Goal: Task Accomplishment & Management: Manage account settings

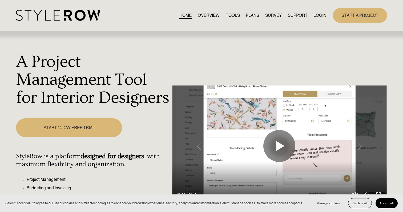
click at [322, 12] on link "LOGIN" at bounding box center [320, 15] width 13 height 7
click at [322, 16] on link "LOGIN" at bounding box center [320, 15] width 13 height 7
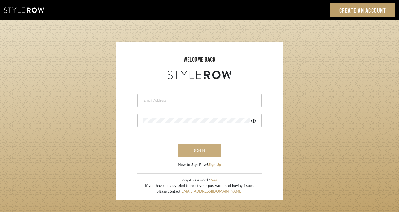
type input "rayeinteriordesign@gmail.com"
click at [192, 149] on button "sign in" at bounding box center [199, 151] width 43 height 13
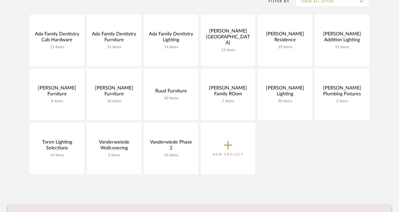
scroll to position [118, 0]
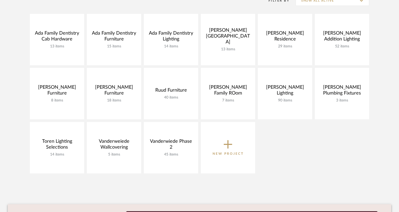
click at [227, 144] on icon at bounding box center [228, 144] width 9 height 11
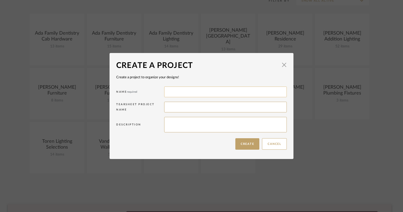
click at [176, 92] on input at bounding box center [225, 92] width 123 height 11
type input "Teets Lighting"
click at [238, 146] on button "Create" at bounding box center [247, 143] width 24 height 11
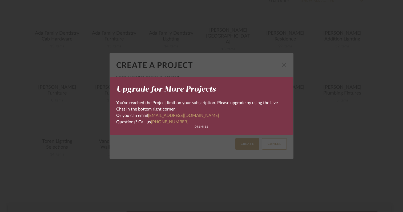
click at [281, 65] on div "Upgrade for More Projects You’ve reached the Project limit on your subscription…" at bounding box center [201, 106] width 403 height 212
click at [201, 127] on button "dismiss" at bounding box center [201, 126] width 171 height 3
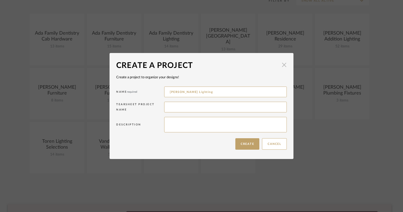
click at [284, 65] on span "button" at bounding box center [284, 65] width 11 height 11
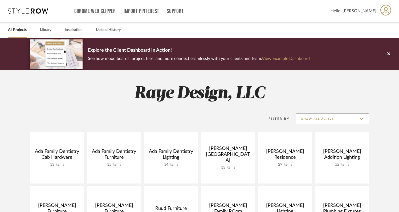
click at [360, 119] on input "Show All Active" at bounding box center [333, 119] width 74 height 11
click at [358, 89] on h2 "Raye Design, LLC" at bounding box center [200, 94] width 384 height 20
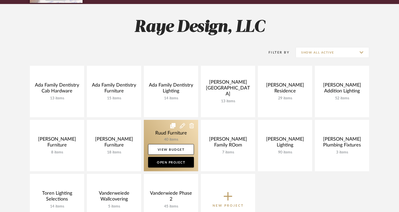
scroll to position [67, 0]
click at [159, 138] on link at bounding box center [171, 145] width 54 height 51
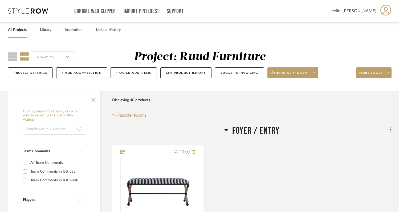
click at [67, 57] on input "SHOW ME" at bounding box center [54, 56] width 44 height 11
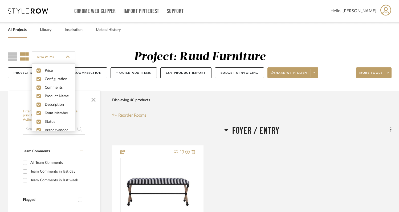
click at [98, 46] on div "SHOW ME Project: Ruud Furniture Project Settings + Add Room/Section + Quick Add…" at bounding box center [199, 64] width 399 height 53
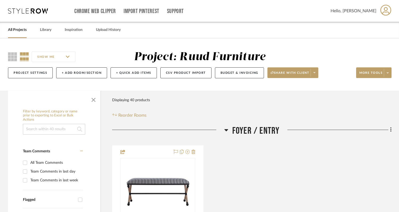
click at [391, 132] on icon at bounding box center [391, 130] width 1 height 5
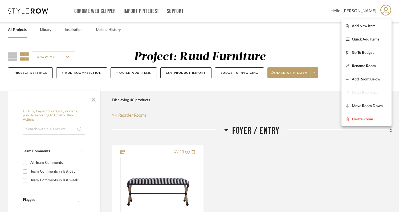
click at [333, 108] on div at bounding box center [199, 106] width 399 height 212
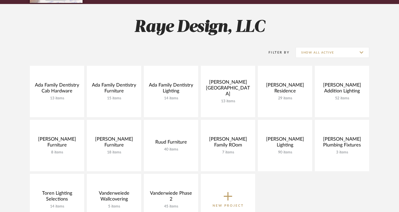
scroll to position [67, 0]
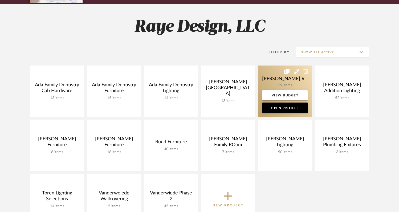
click at [286, 72] on icon at bounding box center [287, 71] width 5 height 5
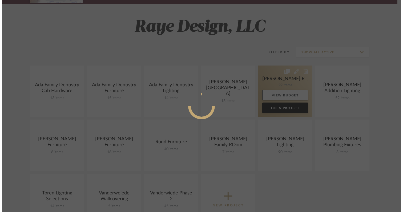
scroll to position [0, 0]
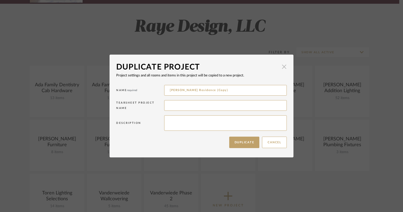
click at [283, 68] on span "button" at bounding box center [284, 66] width 11 height 11
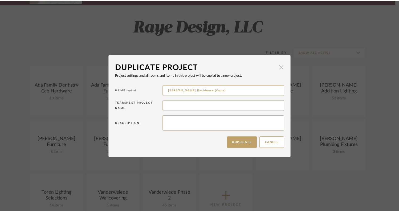
scroll to position [67, 0]
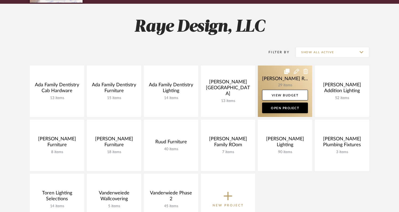
click at [299, 71] on link at bounding box center [285, 91] width 54 height 51
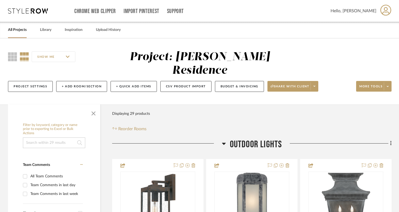
click at [67, 57] on input "SHOW ME" at bounding box center [54, 56] width 44 height 11
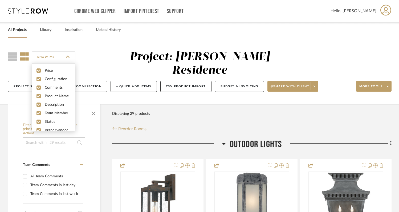
click at [97, 40] on div "SHOW ME Project: Carll Residence Project Settings + Add Room/Section + Quick Ad…" at bounding box center [199, 71] width 399 height 66
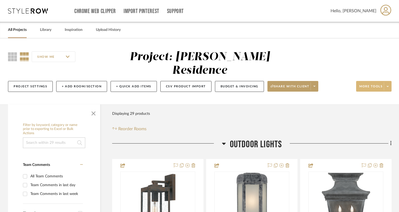
click at [389, 82] on span at bounding box center [387, 86] width 7 height 8
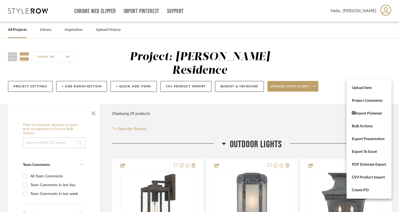
click at [310, 95] on div at bounding box center [199, 106] width 399 height 212
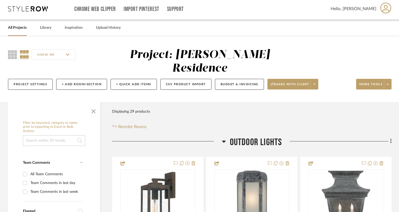
scroll to position [2, 0]
click at [92, 104] on span "button" at bounding box center [93, 110] width 13 height 13
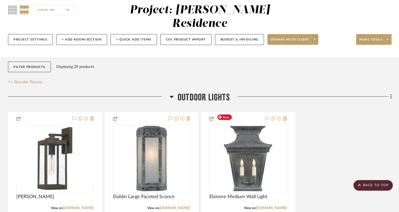
scroll to position [0, 0]
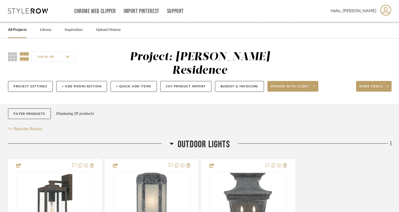
click at [31, 12] on icon at bounding box center [28, 10] width 40 height 5
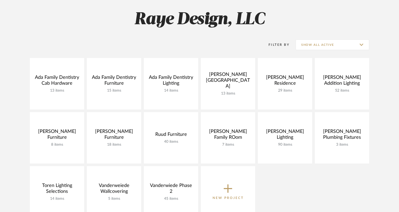
scroll to position [76, 0]
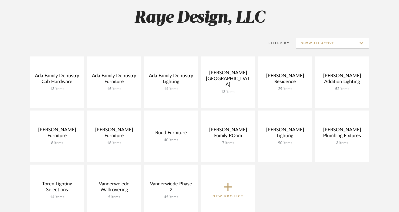
click at [315, 43] on input "Show All Active" at bounding box center [333, 43] width 74 height 11
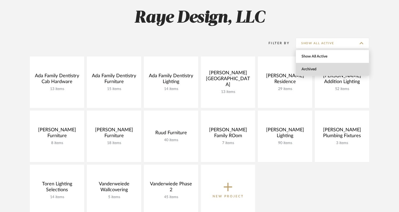
click at [311, 68] on span "Archived" at bounding box center [333, 69] width 63 height 5
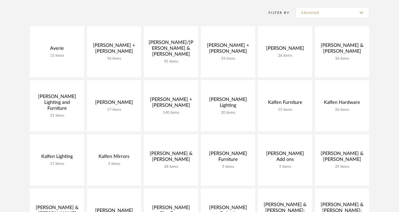
scroll to position [107, 0]
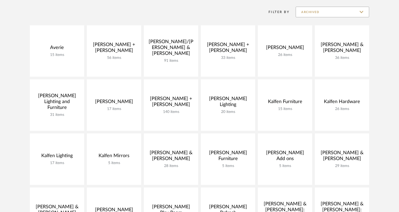
click at [363, 13] on input "Archived" at bounding box center [333, 12] width 74 height 11
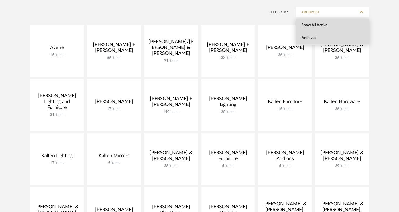
click at [336, 24] on span "Show All Active" at bounding box center [333, 25] width 63 height 5
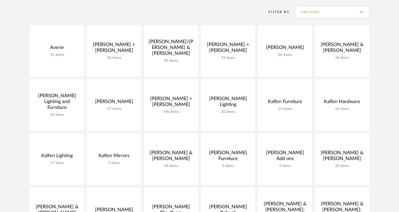
type input "Show All Active"
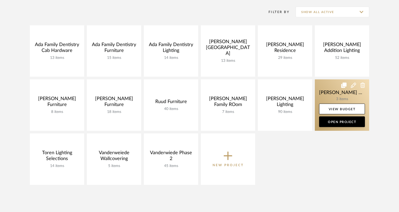
click at [362, 87] on icon at bounding box center [363, 85] width 5 height 5
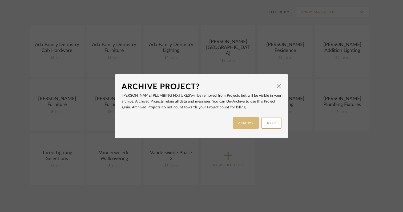
click at [234, 128] on button "ARCHIVE" at bounding box center [246, 122] width 26 height 11
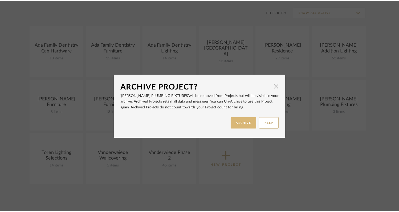
scroll to position [107, 0]
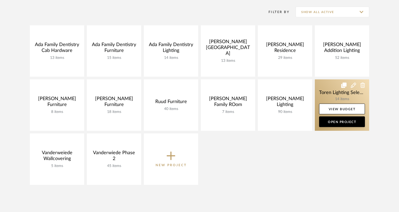
click at [361, 86] on icon at bounding box center [363, 85] width 5 height 5
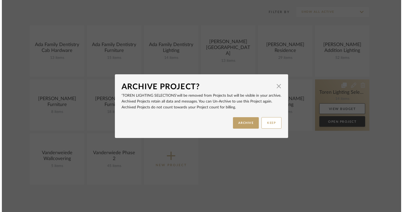
scroll to position [0, 0]
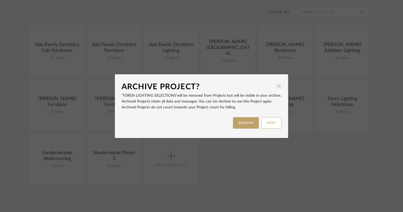
click at [277, 89] on span "button" at bounding box center [279, 86] width 11 height 11
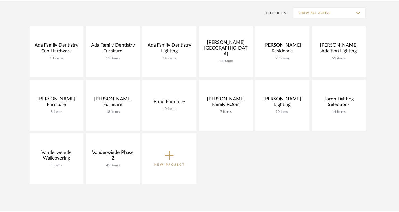
scroll to position [107, 0]
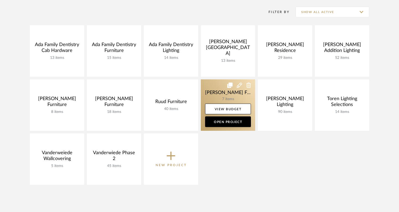
click at [248, 87] on icon at bounding box center [249, 85] width 5 height 5
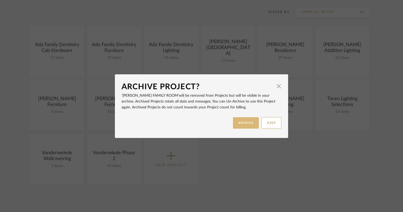
click at [242, 122] on button "ARCHIVE" at bounding box center [246, 122] width 26 height 11
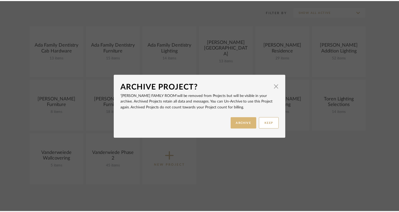
scroll to position [107, 0]
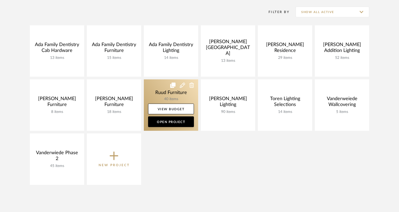
click at [192, 85] on icon at bounding box center [192, 85] width 5 height 5
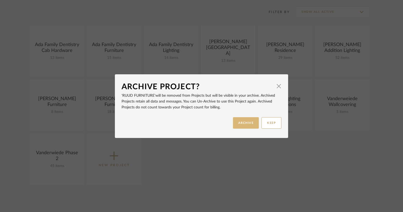
click at [238, 120] on button "ARCHIVE" at bounding box center [246, 122] width 26 height 11
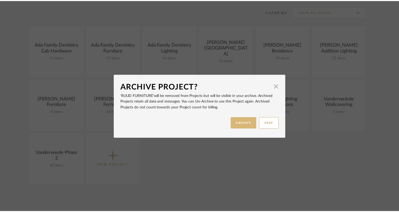
scroll to position [107, 0]
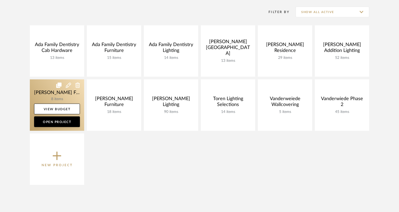
click at [75, 87] on icon at bounding box center [77, 85] width 5 height 5
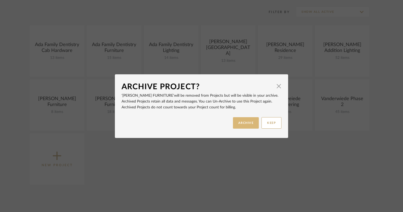
click at [244, 122] on button "ARCHIVE" at bounding box center [246, 122] width 26 height 11
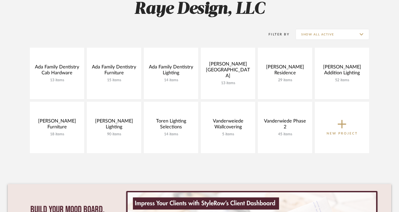
scroll to position [98, 0]
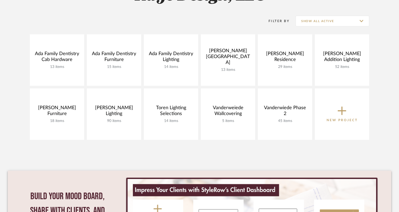
click at [341, 114] on icon at bounding box center [342, 110] width 9 height 11
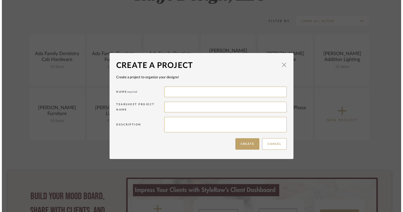
scroll to position [0, 0]
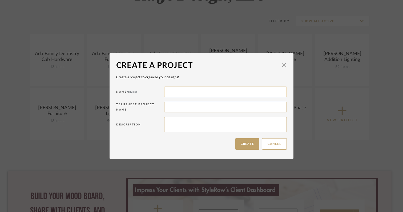
click at [171, 91] on input at bounding box center [225, 92] width 123 height 11
type input "TEETS Lighting Selections"
click at [244, 146] on button "Create" at bounding box center [247, 143] width 24 height 11
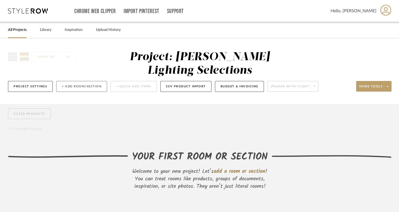
click at [83, 81] on button "+ Add Room/Section" at bounding box center [81, 86] width 51 height 11
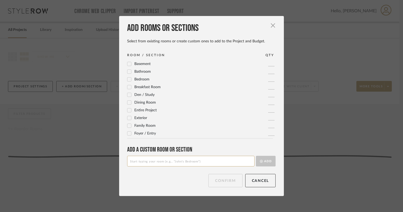
click at [171, 157] on input at bounding box center [190, 161] width 127 height 11
type input "Front Entry Lighting"
click at [265, 162] on button "Add" at bounding box center [266, 161] width 20 height 11
click at [231, 183] on button "Confirm" at bounding box center [226, 180] width 34 height 13
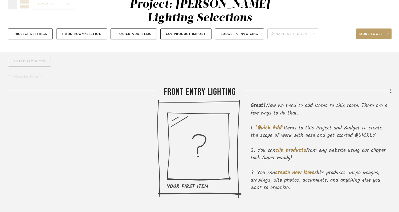
scroll to position [53, 0]
click at [391, 89] on icon at bounding box center [391, 91] width 1 height 5
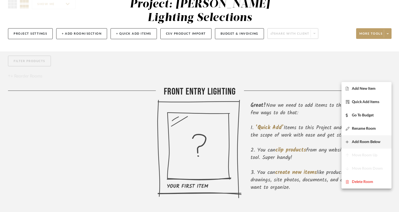
click at [362, 142] on span "Add Room Below" at bounding box center [366, 142] width 29 height 5
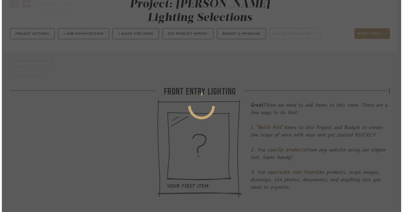
scroll to position [0, 0]
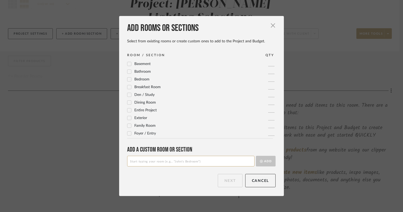
click at [195, 162] on input at bounding box center [190, 161] width 127 height 11
type input "DINING FIXTURES"
click at [265, 164] on button "Add" at bounding box center [266, 161] width 20 height 11
click at [227, 184] on button "Next" at bounding box center [230, 180] width 25 height 13
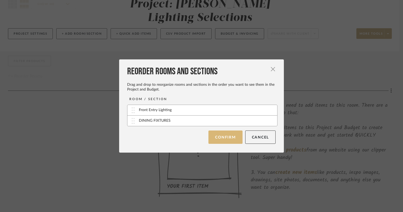
click at [223, 139] on button "Confirm" at bounding box center [226, 137] width 34 height 13
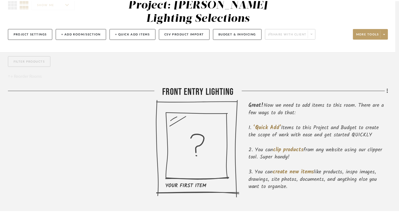
scroll to position [53, 0]
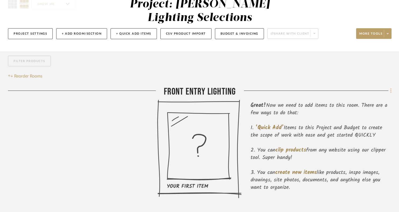
click at [390, 87] on fa-icon at bounding box center [390, 91] width 3 height 9
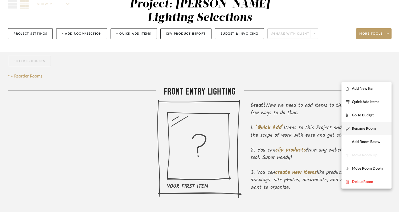
click at [361, 128] on span "Rename Room" at bounding box center [364, 129] width 24 height 5
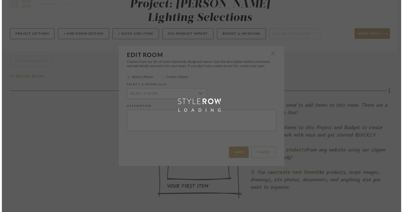
scroll to position [0, 0]
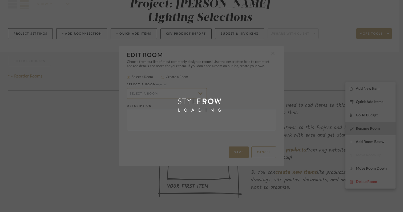
radio input "false"
radio input "true"
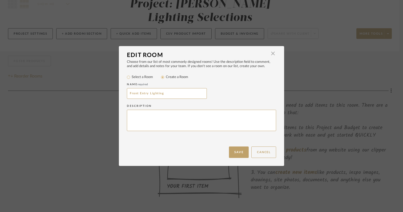
drag, startPoint x: 164, startPoint y: 93, endPoint x: 123, endPoint y: 93, distance: 41.3
click at [123, 93] on div "Choose from our list of most commonly designed rooms! Use the description field…" at bounding box center [201, 103] width 165 height 87
type input "FRONT FOYER FIXTURES"
click at [239, 153] on button "Save" at bounding box center [239, 152] width 20 height 11
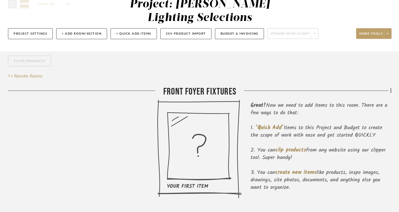
scroll to position [128, 0]
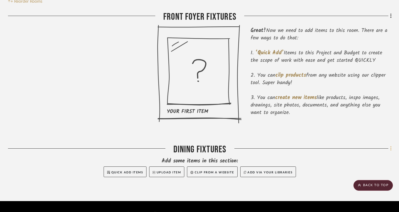
click at [391, 146] on icon at bounding box center [392, 149] width 2 height 6
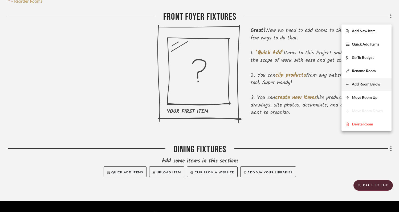
click at [351, 83] on fa-icon at bounding box center [349, 85] width 6 height 4
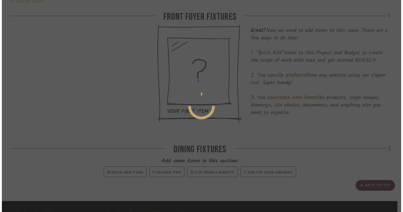
scroll to position [0, 0]
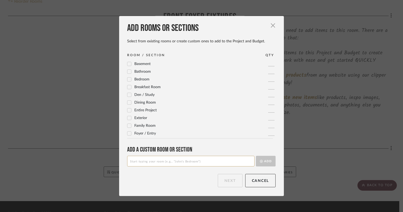
click at [185, 164] on input at bounding box center [190, 161] width 127 height 11
type input "P"
type input "POWDER BATH"
click at [267, 163] on button "Add" at bounding box center [266, 161] width 20 height 11
click at [223, 181] on button "Next" at bounding box center [230, 180] width 25 height 13
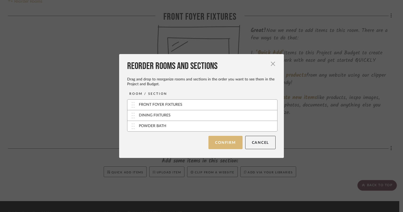
click at [223, 146] on button "Confirm" at bounding box center [226, 142] width 34 height 13
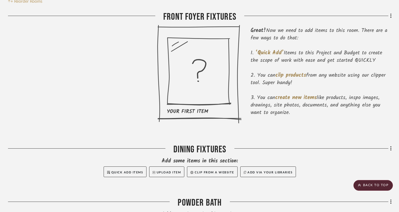
scroll to position [181, 0]
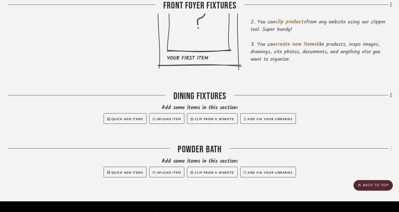
click at [391, 147] on icon at bounding box center [391, 149] width 1 height 5
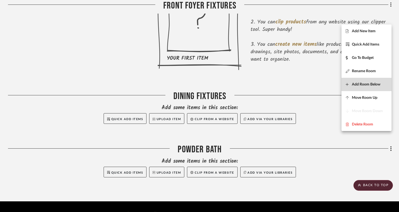
click at [367, 85] on span "Add Room Below" at bounding box center [366, 84] width 29 height 5
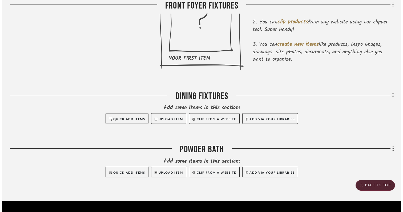
scroll to position [0, 0]
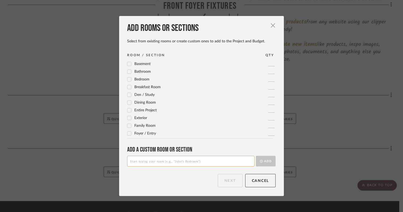
click at [218, 161] on input at bounding box center [190, 161] width 127 height 11
type input "I"
type input "OFFICE"
click at [265, 163] on button "Add" at bounding box center [266, 161] width 20 height 11
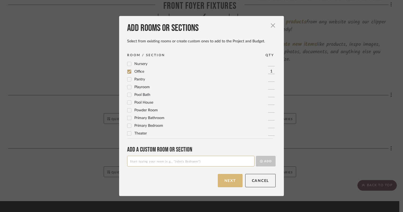
click at [227, 181] on button "Next" at bounding box center [230, 180] width 25 height 13
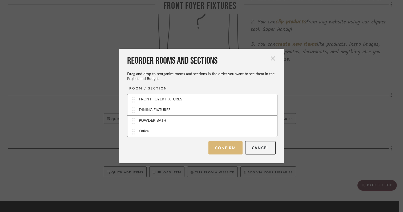
click at [224, 151] on button "Confirm" at bounding box center [226, 147] width 34 height 13
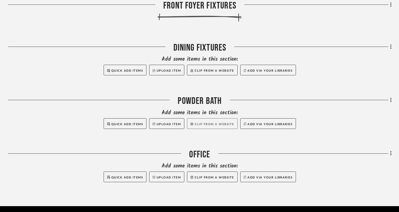
scroll to position [235, 0]
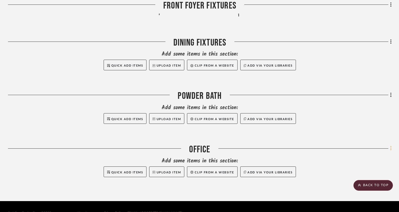
click at [390, 145] on fa-icon at bounding box center [390, 149] width 3 height 9
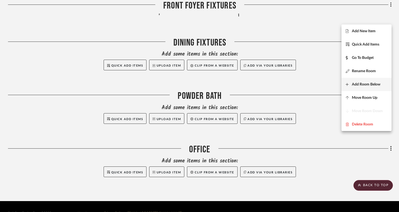
click at [365, 83] on span "Add Room Below" at bounding box center [366, 84] width 29 height 5
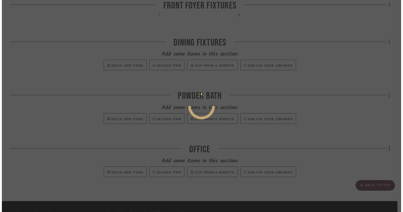
scroll to position [0, 0]
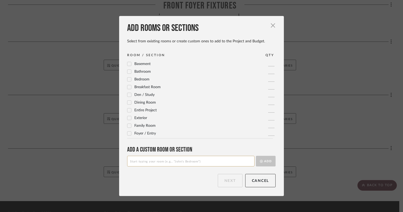
click at [165, 163] on input at bounding box center [190, 161] width 127 height 11
type input "KITCHEN FIXTURES"
click at [265, 164] on button "Add" at bounding box center [266, 161] width 20 height 11
click at [221, 187] on button "Next" at bounding box center [230, 180] width 25 height 13
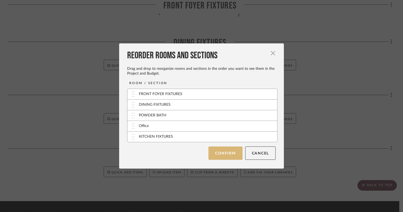
click at [227, 155] on button "Confirm" at bounding box center [226, 153] width 34 height 13
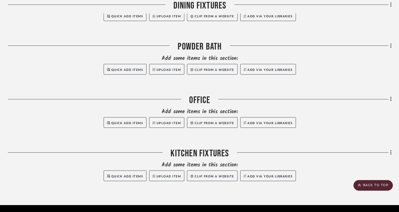
scroll to position [288, 0]
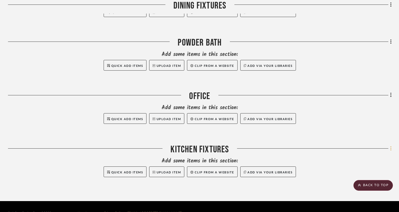
click at [391, 146] on icon at bounding box center [392, 149] width 2 height 6
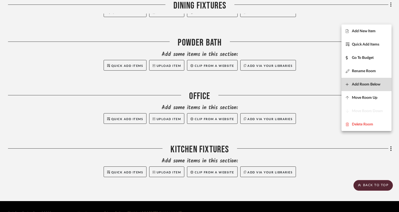
click at [364, 82] on button "Add Room Below" at bounding box center [367, 84] width 50 height 13
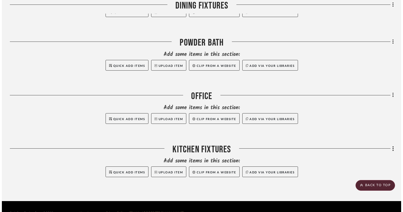
scroll to position [0, 0]
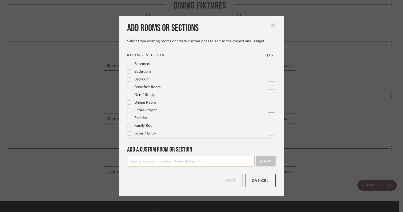
click at [200, 163] on input at bounding box center [190, 161] width 127 height 11
type input "BREAKFAST ROOM"
click at [270, 160] on button "Add" at bounding box center [266, 161] width 20 height 11
click at [227, 190] on div "Add rooms or sections Select from existing rooms or create custom ones to add t…" at bounding box center [201, 106] width 165 height 180
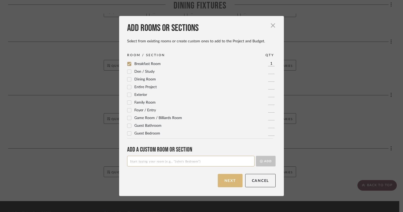
click at [227, 179] on button "Next" at bounding box center [230, 180] width 25 height 13
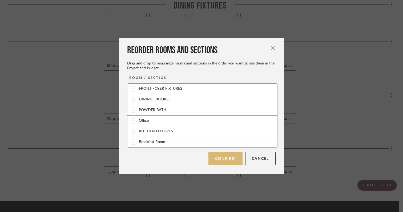
click at [217, 155] on button "Confirm" at bounding box center [226, 158] width 34 height 13
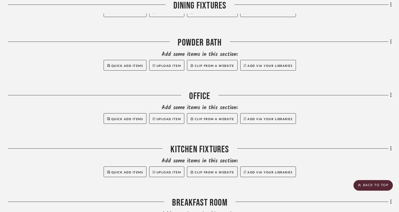
scroll to position [341, 0]
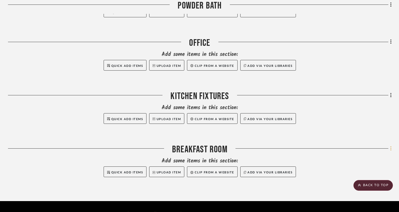
click at [391, 146] on icon at bounding box center [391, 148] width 1 height 5
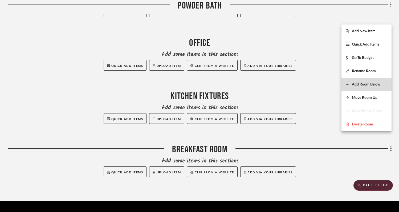
click at [357, 83] on span "Add Room Below" at bounding box center [366, 84] width 29 height 5
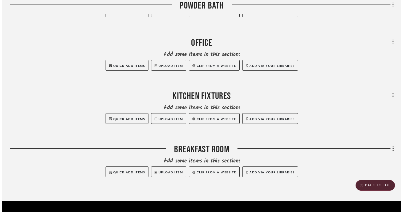
scroll to position [0, 0]
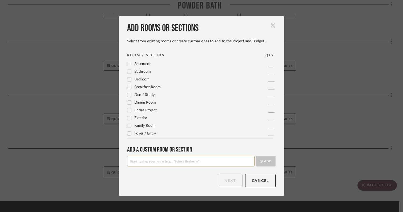
click at [210, 162] on input at bounding box center [190, 161] width 127 height 11
type input "BUTLERS PANTRY"
click at [265, 162] on button "Add" at bounding box center [266, 161] width 20 height 11
click at [228, 180] on button "Next" at bounding box center [230, 180] width 25 height 13
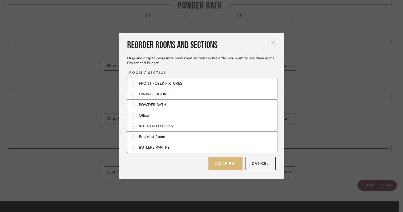
click at [226, 161] on button "Confirm" at bounding box center [226, 163] width 34 height 13
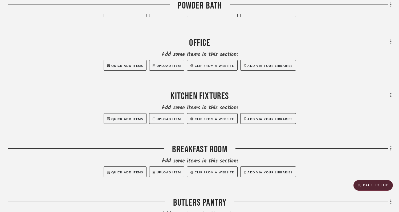
scroll to position [395, 0]
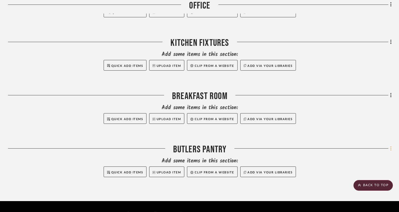
click at [391, 146] on icon at bounding box center [391, 148] width 1 height 5
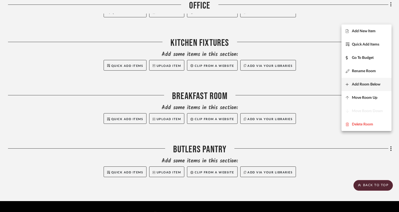
click at [357, 85] on span "Add Room Below" at bounding box center [366, 84] width 29 height 5
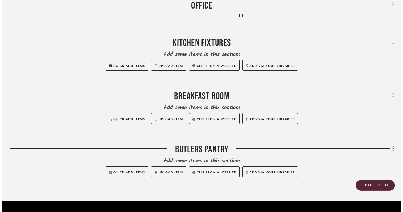
scroll to position [0, 0]
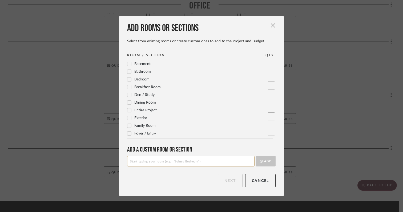
click at [217, 162] on input at bounding box center [190, 161] width 127 height 11
type input "G"
type input "P"
type input "KIDS HALF BATH"
click at [266, 161] on button "Add" at bounding box center [266, 161] width 20 height 11
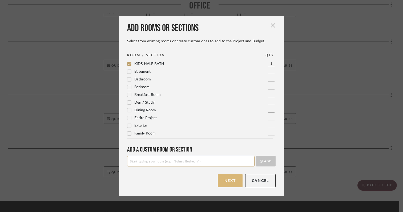
click at [225, 182] on button "Next" at bounding box center [230, 180] width 25 height 13
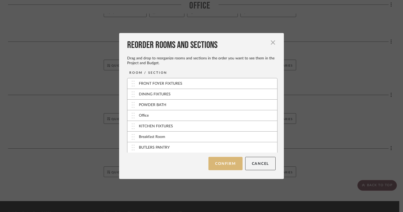
click at [227, 163] on button "Confirm" at bounding box center [226, 163] width 34 height 13
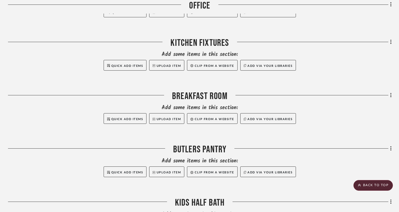
scroll to position [448, 0]
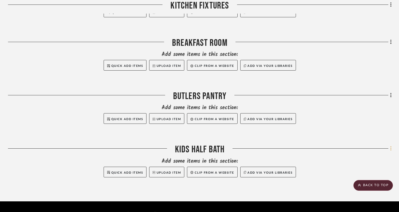
click at [391, 146] on icon at bounding box center [392, 149] width 2 height 6
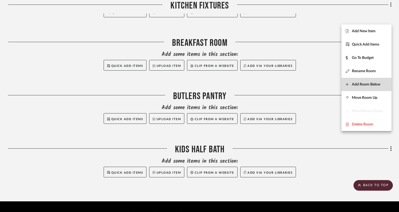
click at [360, 87] on button "Add Room Below" at bounding box center [367, 84] width 50 height 13
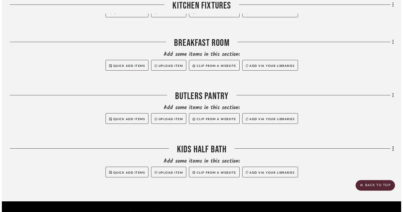
scroll to position [0, 0]
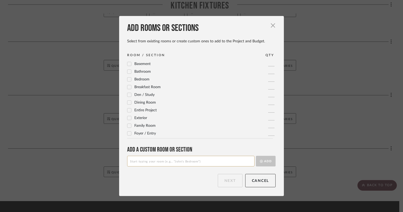
click at [179, 163] on input at bounding box center [190, 161] width 127 height 11
type input "DEN FIXTURE"
click at [264, 162] on button "Add" at bounding box center [266, 161] width 20 height 11
click at [225, 182] on button "Next" at bounding box center [230, 180] width 25 height 13
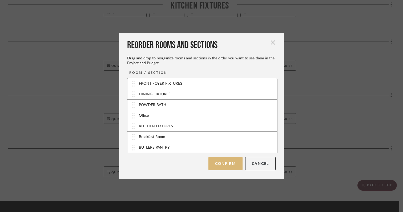
click at [232, 165] on button "Confirm" at bounding box center [226, 163] width 34 height 13
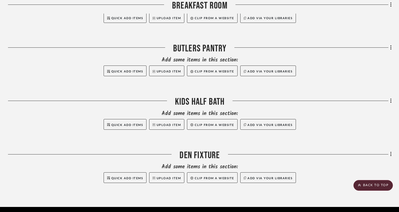
scroll to position [502, 0]
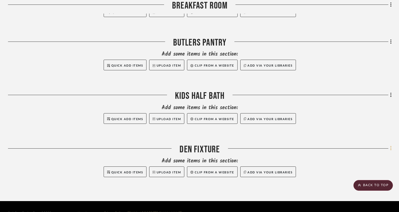
click at [391, 146] on icon at bounding box center [391, 148] width 1 height 5
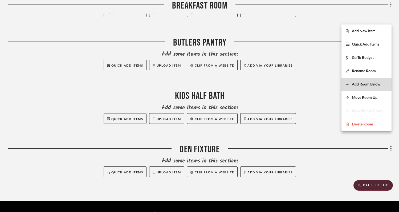
click at [360, 84] on span "Add Room Below" at bounding box center [366, 84] width 29 height 5
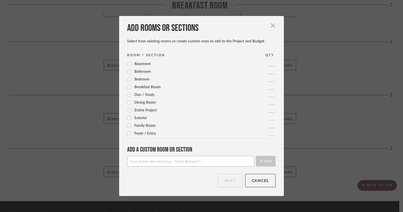
click at [223, 162] on input at bounding box center [190, 161] width 127 height 11
type input "U"
type input "MASTER BEDROOM FIXTURE"
click at [270, 160] on button "Add" at bounding box center [266, 161] width 20 height 11
click at [230, 179] on button "Next" at bounding box center [230, 180] width 25 height 13
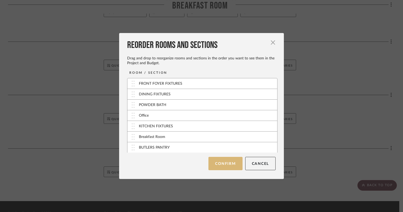
click at [224, 166] on button "Confirm" at bounding box center [226, 163] width 34 height 13
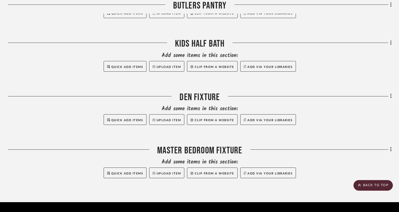
scroll to position [555, 0]
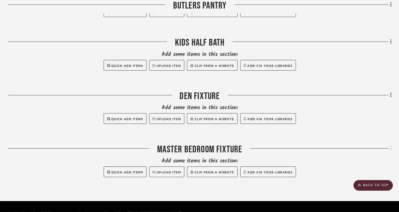
click at [392, 146] on icon at bounding box center [392, 149] width 2 height 6
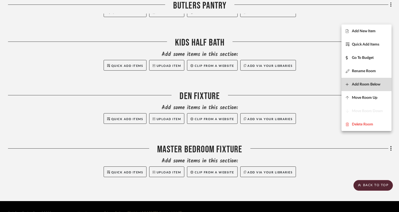
click at [363, 81] on button "Add Room Below" at bounding box center [367, 84] width 50 height 13
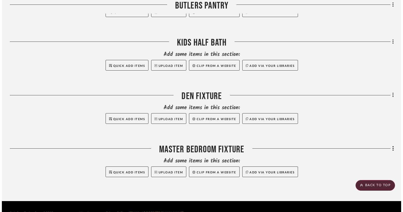
scroll to position [0, 0]
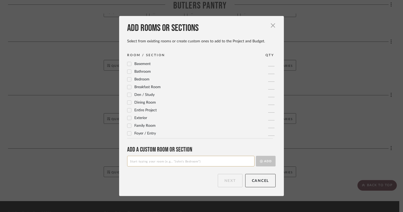
click at [198, 161] on input at bounding box center [190, 161] width 127 height 11
type input "BEDROOM 1"
click at [267, 162] on button "Add" at bounding box center [266, 161] width 20 height 11
click at [230, 182] on button "Next" at bounding box center [230, 180] width 25 height 13
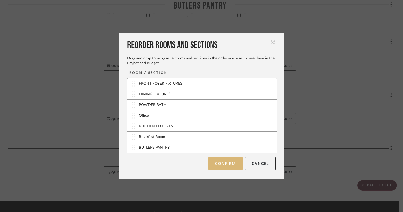
click at [221, 165] on button "Confirm" at bounding box center [226, 163] width 34 height 13
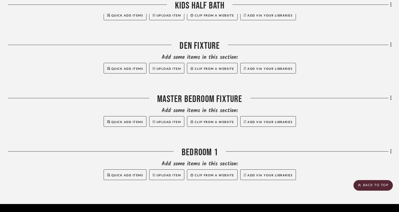
scroll to position [608, 0]
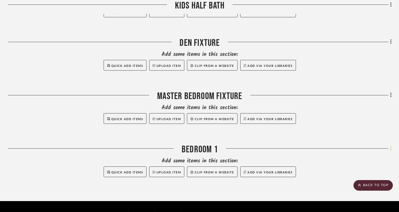
click at [391, 146] on icon at bounding box center [391, 148] width 1 height 5
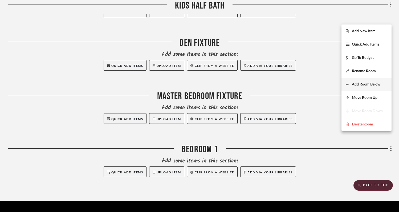
click at [354, 84] on span "Add Room Below" at bounding box center [366, 84] width 29 height 5
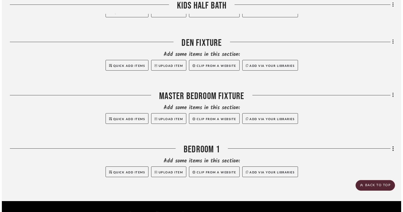
scroll to position [0, 0]
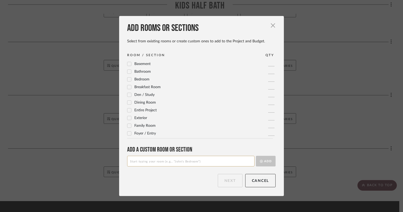
click at [192, 165] on input at bounding box center [190, 161] width 127 height 11
type input "b"
type input "BEDROOM 2"
click at [267, 161] on button "Add" at bounding box center [266, 161] width 20 height 11
click at [229, 181] on button "Next" at bounding box center [230, 180] width 25 height 13
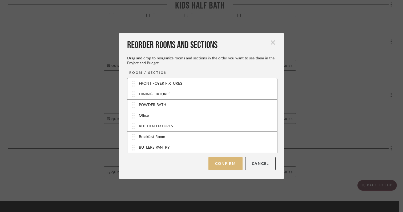
click at [226, 169] on button "Confirm" at bounding box center [226, 163] width 34 height 13
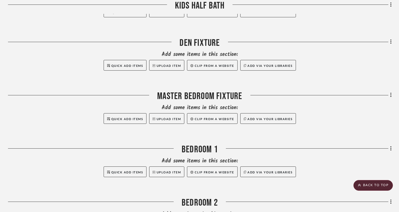
scroll to position [662, 0]
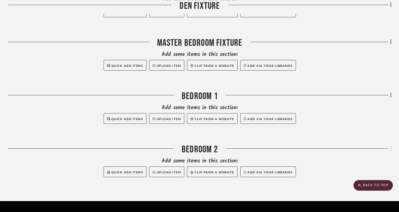
click at [391, 146] on icon at bounding box center [391, 148] width 1 height 5
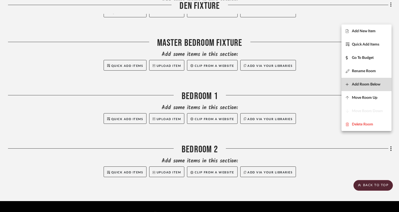
click at [355, 84] on span "Add Room Below" at bounding box center [366, 84] width 29 height 5
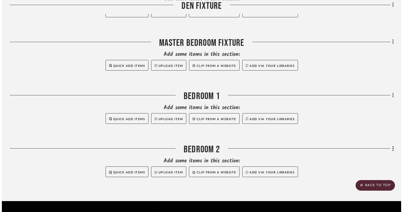
scroll to position [0, 0]
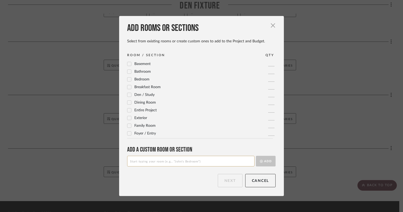
click at [217, 160] on input at bounding box center [190, 161] width 127 height 11
type input "BEDROOM 3"
click at [267, 161] on button "Add" at bounding box center [266, 161] width 20 height 11
click at [227, 181] on button "Next" at bounding box center [230, 180] width 25 height 13
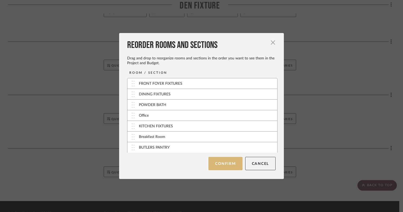
click at [225, 165] on button "Confirm" at bounding box center [226, 163] width 34 height 13
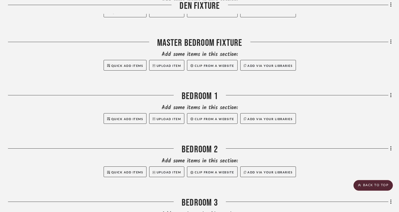
scroll to position [715, 0]
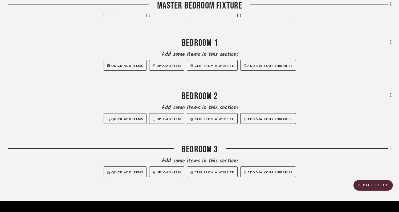
click at [391, 146] on icon at bounding box center [391, 148] width 1 height 5
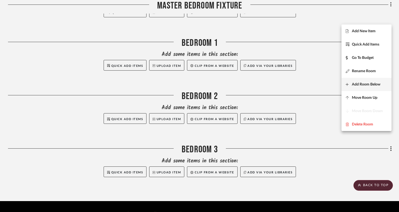
click at [357, 85] on span "Add Room Below" at bounding box center [366, 84] width 29 height 5
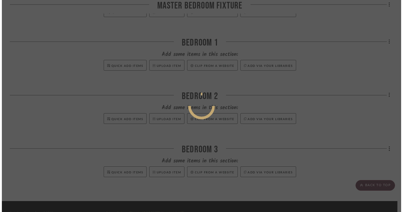
scroll to position [0, 0]
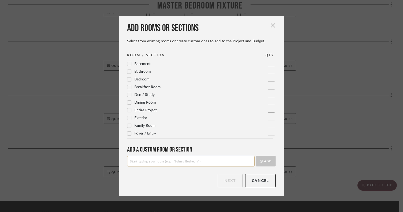
click at [226, 162] on input at bounding box center [190, 161] width 127 height 11
type input "LAUNDRY ROOM"
click at [265, 158] on button "Add" at bounding box center [266, 161] width 20 height 11
click at [232, 182] on button "Next" at bounding box center [230, 180] width 25 height 13
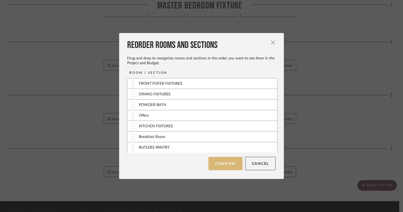
click at [227, 166] on button "Confirm" at bounding box center [226, 163] width 34 height 13
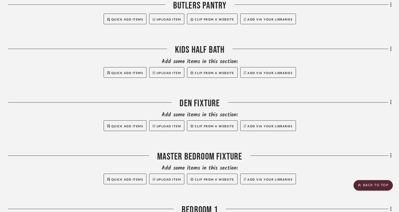
scroll to position [547, 0]
click at [391, 153] on icon at bounding box center [392, 156] width 2 height 6
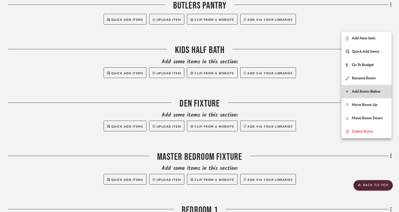
click at [367, 91] on span "Add Room Below" at bounding box center [366, 92] width 29 height 5
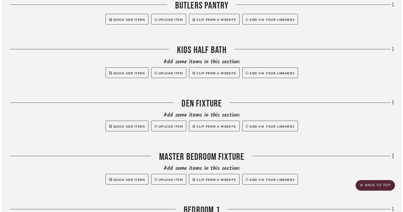
scroll to position [0, 0]
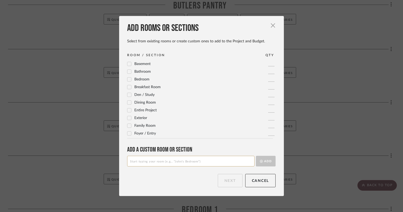
click at [220, 159] on input at bounding box center [190, 161] width 127 height 11
type input "MASTER BATHROOM"
click at [266, 164] on button "Add" at bounding box center [266, 161] width 20 height 11
click at [232, 182] on button "Next" at bounding box center [230, 180] width 25 height 13
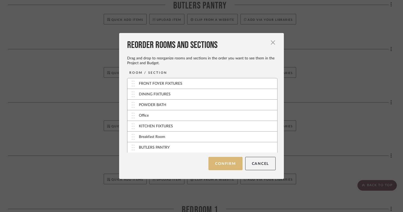
click at [227, 166] on button "Confirm" at bounding box center [226, 163] width 34 height 13
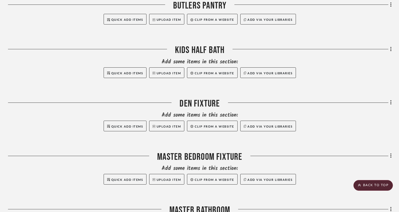
scroll to position [611, 0]
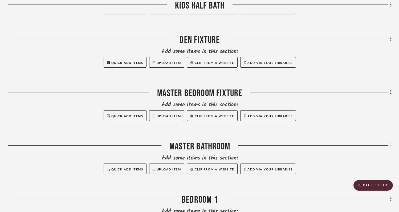
click at [391, 143] on icon at bounding box center [391, 145] width 1 height 5
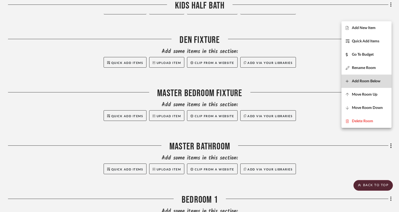
click at [362, 83] on span "Add Room Below" at bounding box center [366, 81] width 29 height 5
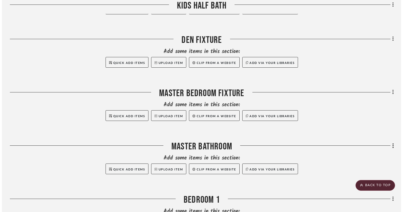
scroll to position [0, 0]
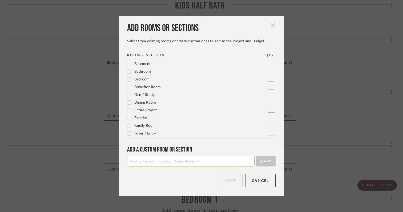
click at [238, 163] on input at bounding box center [190, 161] width 127 height 11
type input "MAGGIE'S CLOSET"
click at [264, 160] on button "Add" at bounding box center [266, 161] width 20 height 11
click at [230, 184] on button "Next" at bounding box center [230, 180] width 25 height 13
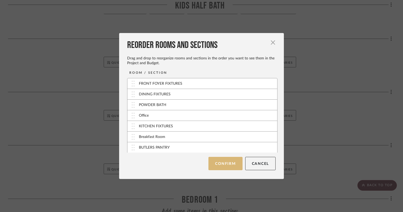
click at [231, 167] on button "Confirm" at bounding box center [226, 163] width 34 height 13
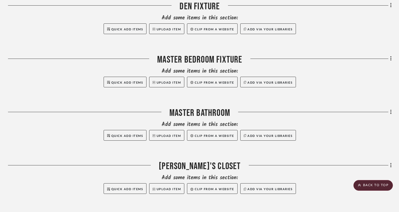
scroll to position [647, 0]
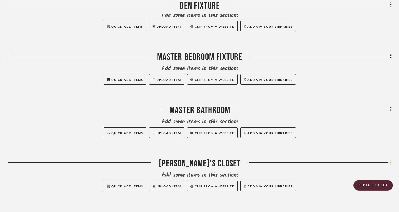
click at [391, 161] on icon at bounding box center [391, 163] width 1 height 5
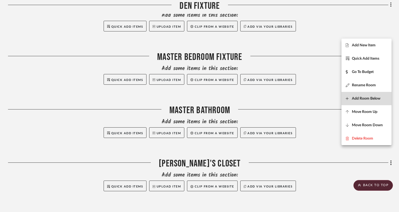
click at [362, 99] on span "Add Room Below" at bounding box center [366, 98] width 29 height 5
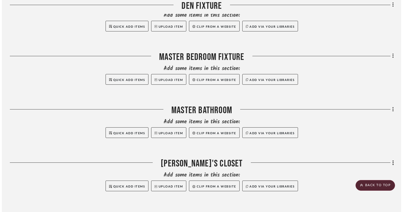
scroll to position [0, 0]
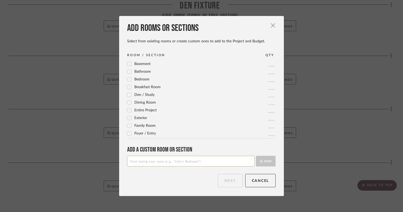
click at [235, 159] on input at bounding box center [190, 161] width 127 height 11
type input "X"
type input "CHRIS'S CLOSET"
click at [264, 159] on button "Add" at bounding box center [266, 161] width 20 height 11
click at [231, 182] on button "Next" at bounding box center [230, 180] width 25 height 13
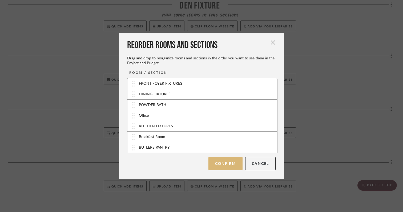
click at [223, 162] on button "Confirm" at bounding box center [226, 163] width 34 height 13
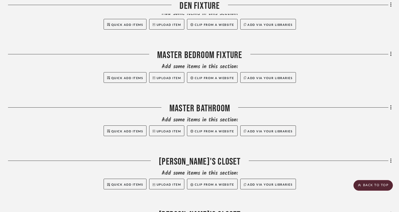
scroll to position [650, 0]
